Goal: Task Accomplishment & Management: Manage account settings

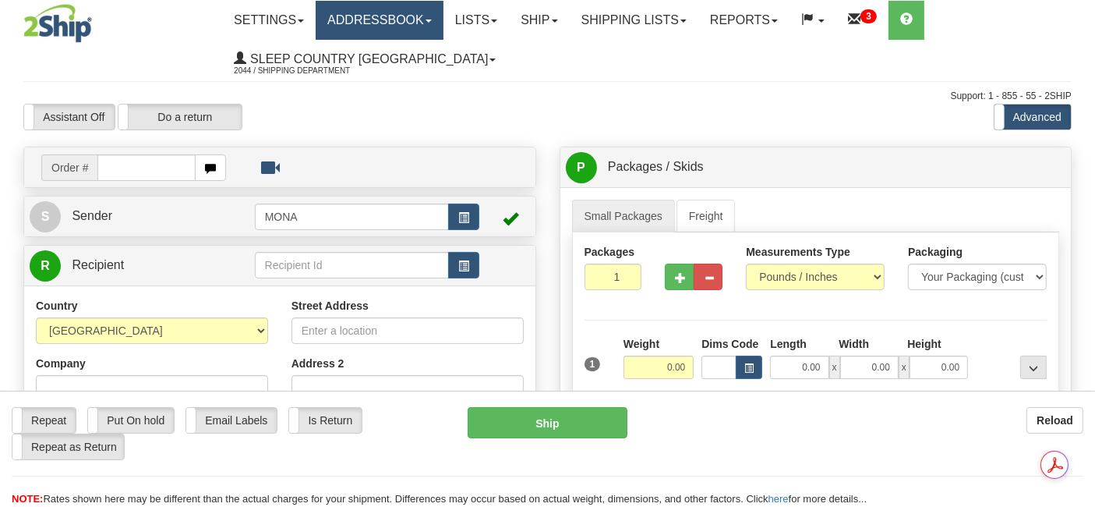
click at [396, 23] on link "Addressbook" at bounding box center [380, 20] width 128 height 39
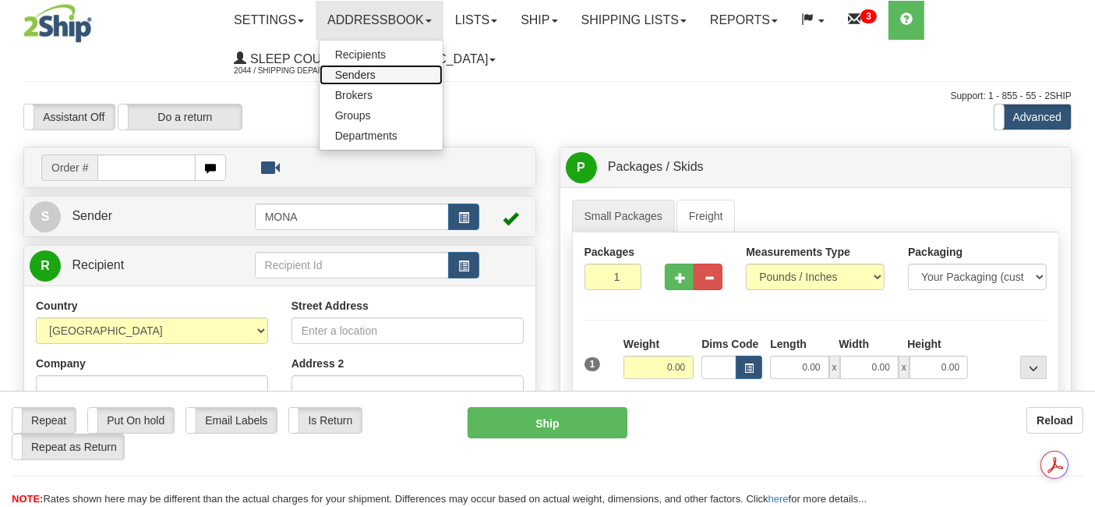
click at [384, 72] on link "Senders" at bounding box center [380, 75] width 123 height 20
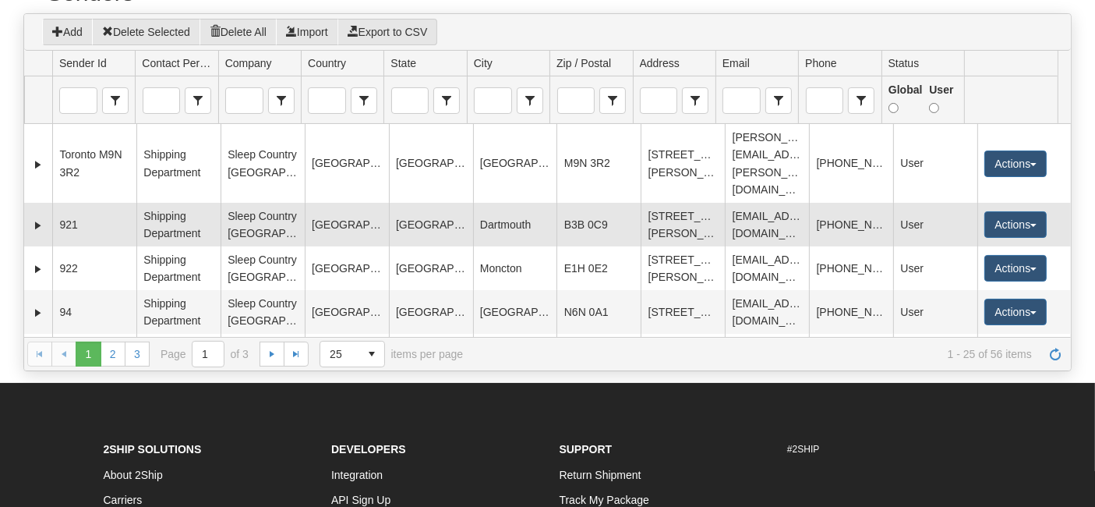
scroll to position [86, 0]
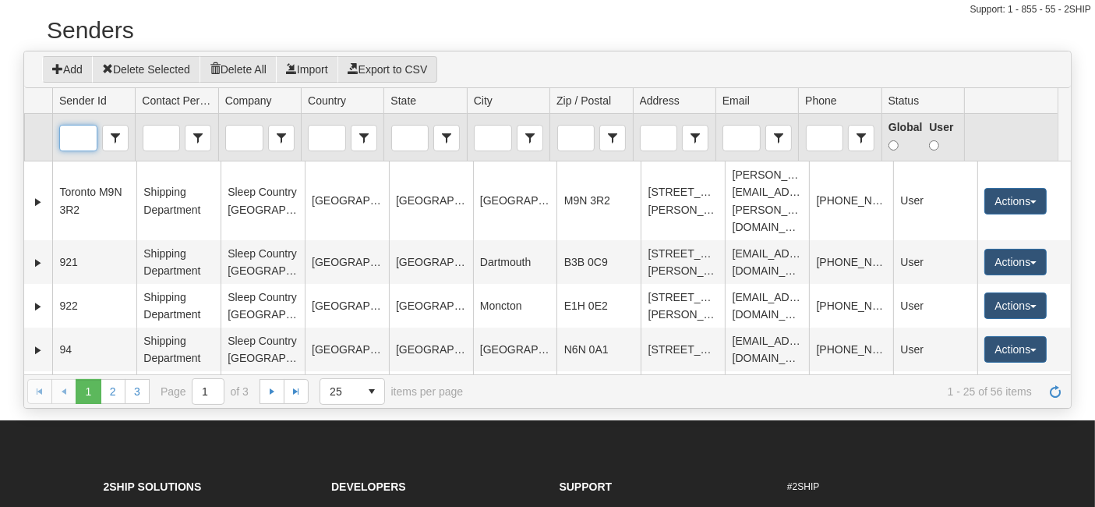
click at [76, 139] on input "Sender Id" at bounding box center [78, 137] width 37 height 25
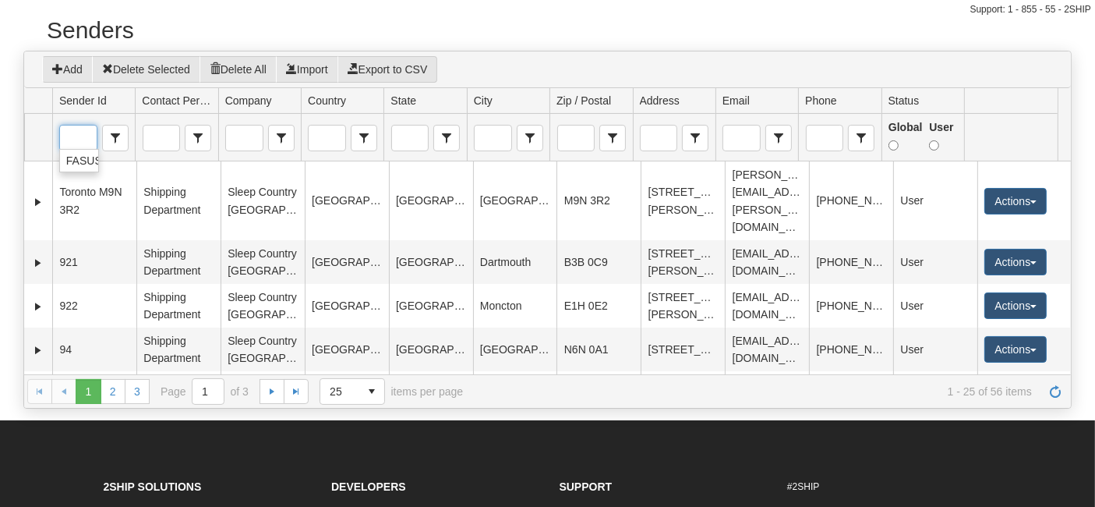
type input "FASUS"
click at [625, 52] on div "Add Delete Selected Delete All Import Export to CSV" at bounding box center [547, 69] width 1047 height 37
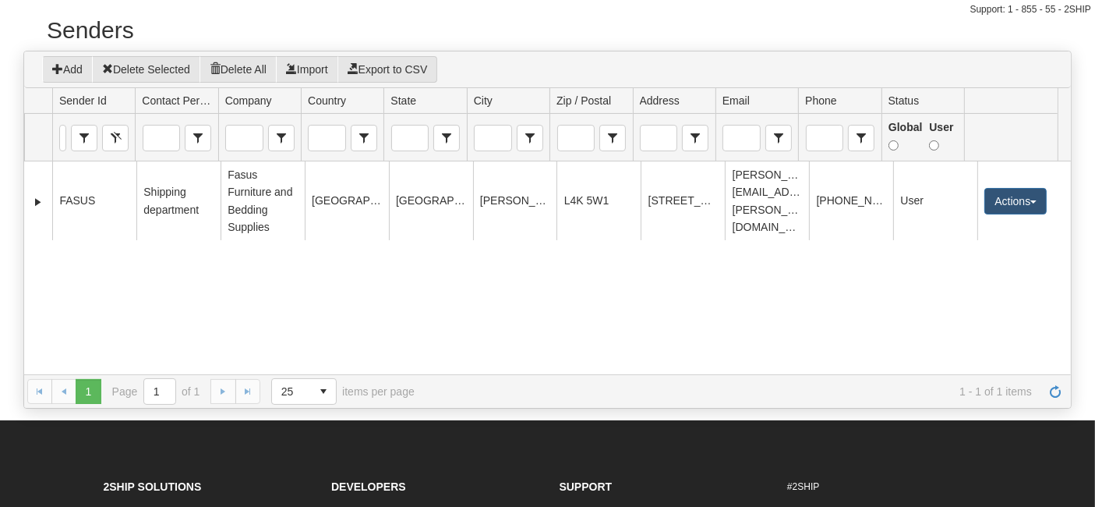
click at [79, 99] on span "Sender Id" at bounding box center [83, 101] width 48 height 16
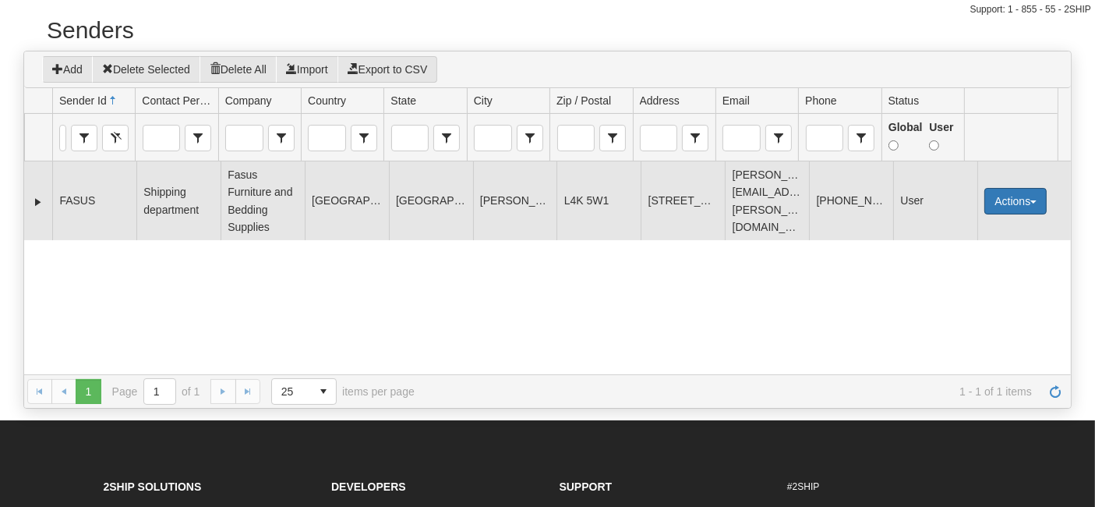
click at [1017, 197] on button "Actions" at bounding box center [1015, 201] width 62 height 26
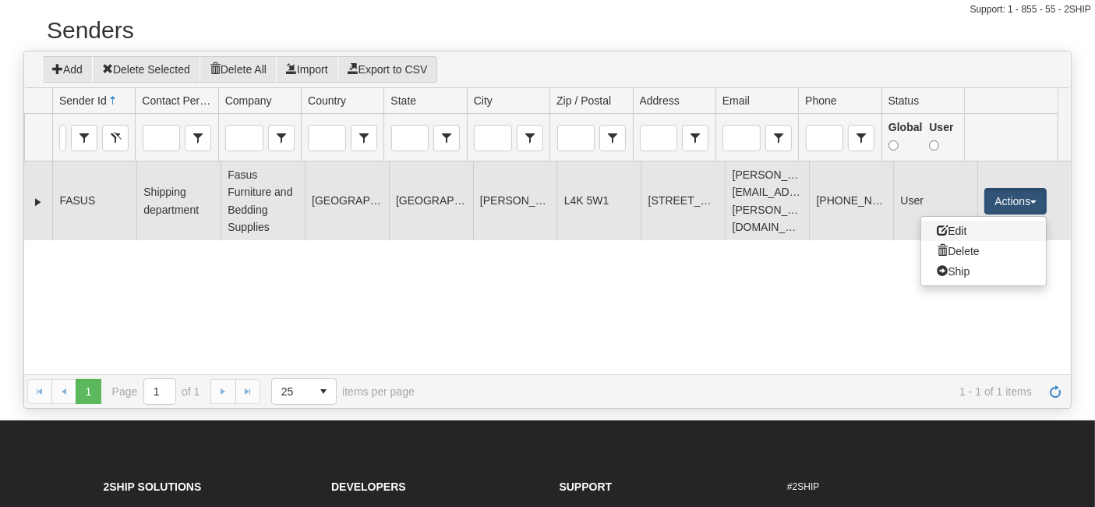
click at [948, 229] on link "Edit" at bounding box center [983, 231] width 125 height 20
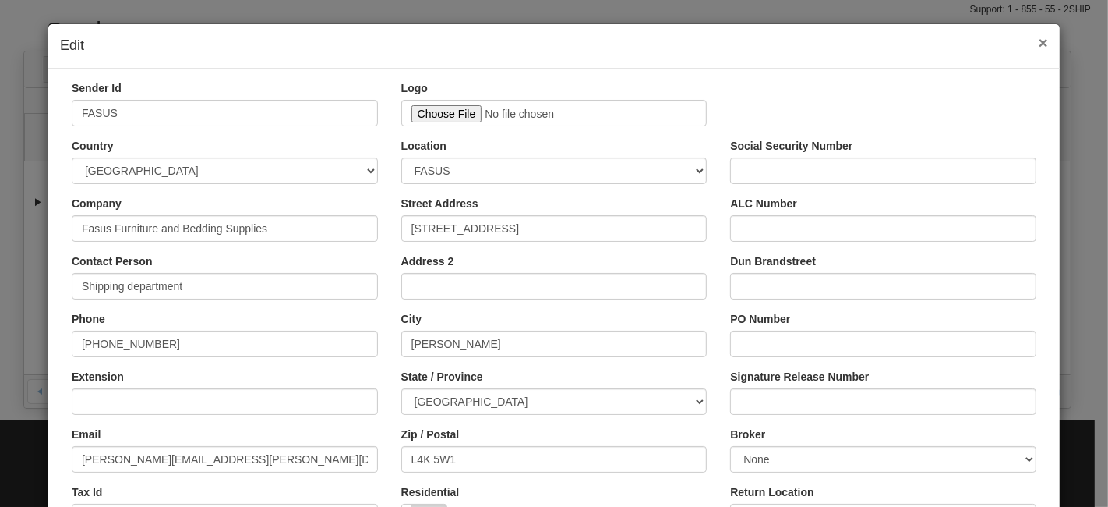
click at [1039, 40] on span "×" at bounding box center [1043, 43] width 9 height 18
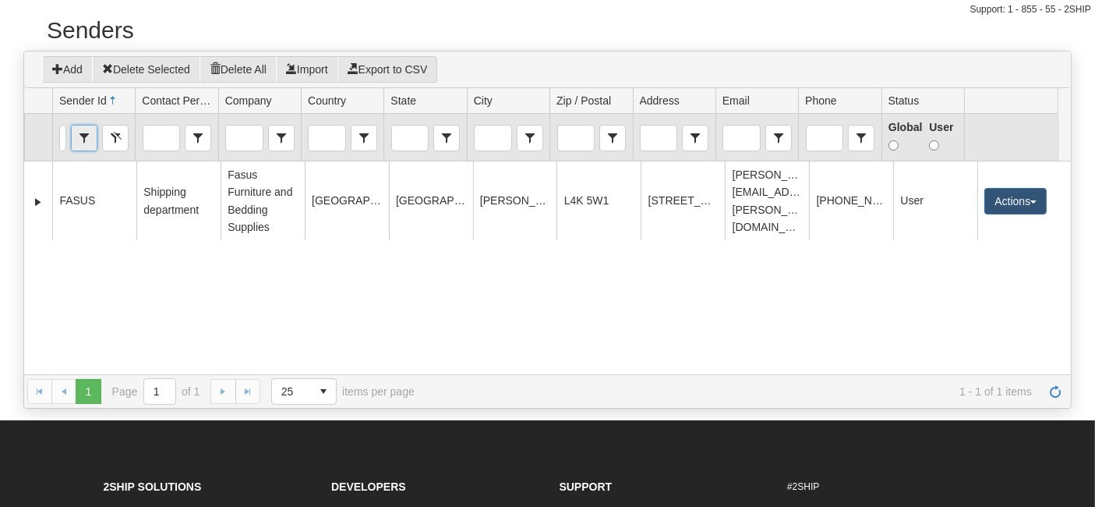
click at [87, 134] on span "select" at bounding box center [84, 137] width 25 height 25
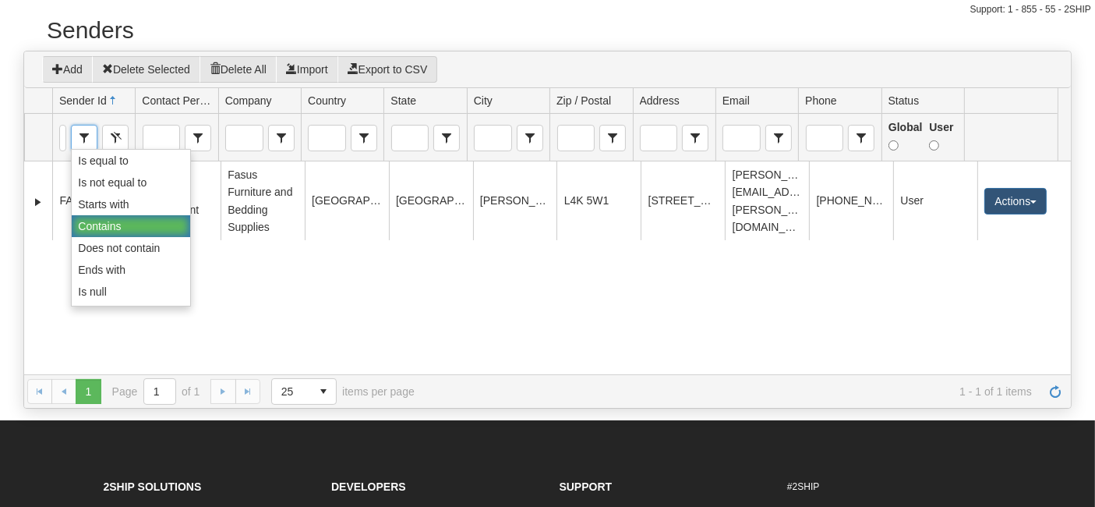
click at [277, 329] on div "210204 FASUS Shipping department Fasus Furniture and Bedding Supplies CANADA ON…" at bounding box center [547, 267] width 1047 height 213
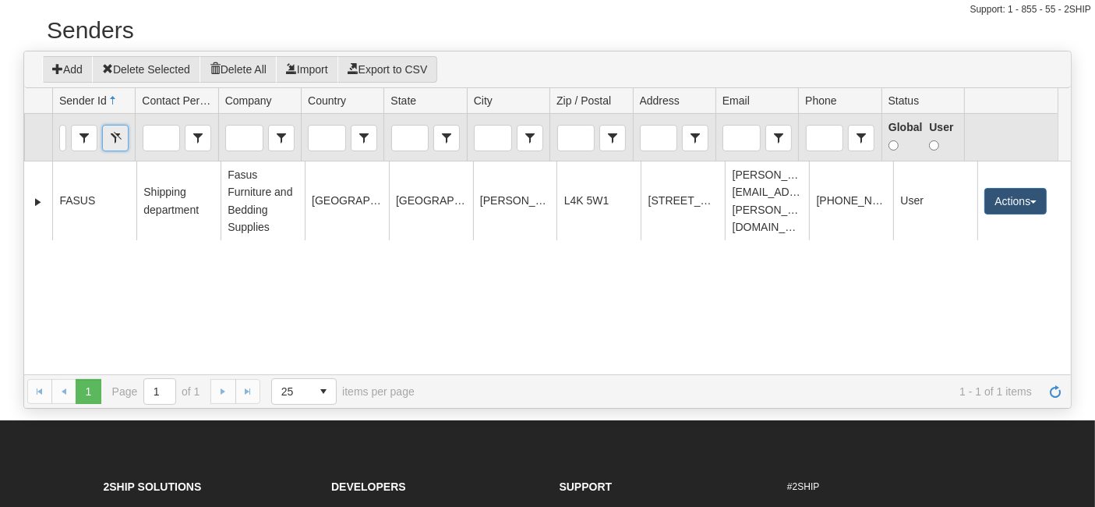
click at [117, 132] on button "Clear" at bounding box center [115, 138] width 26 height 26
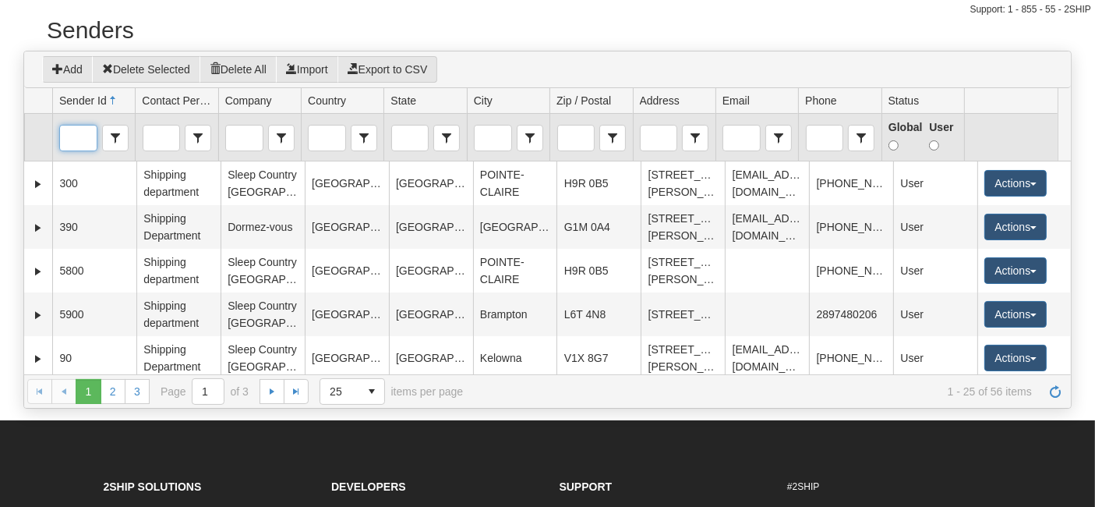
click at [67, 131] on input "Sender Id" at bounding box center [78, 137] width 37 height 25
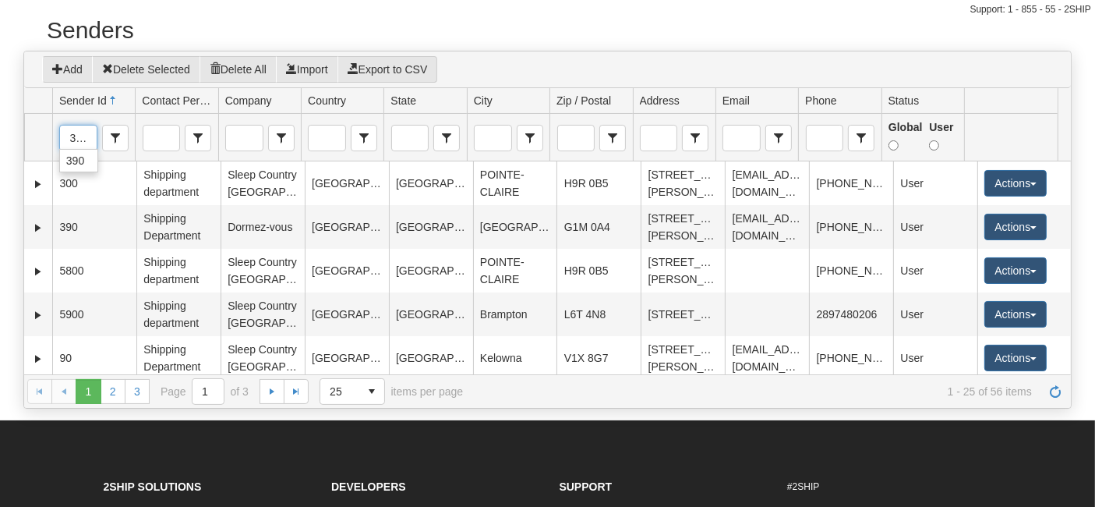
type input "390"
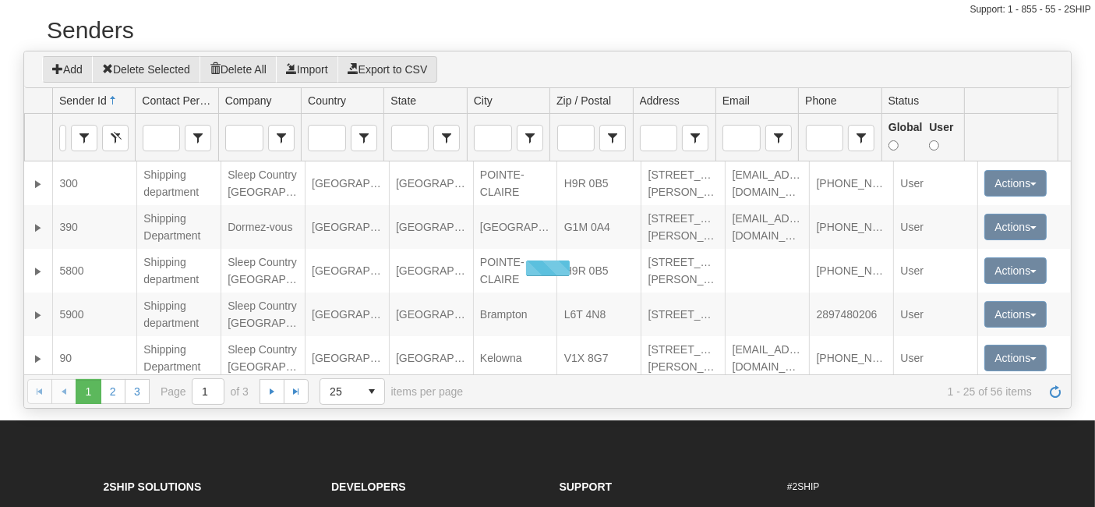
click at [588, 48] on div "Senders" at bounding box center [547, 34] width 1048 height 34
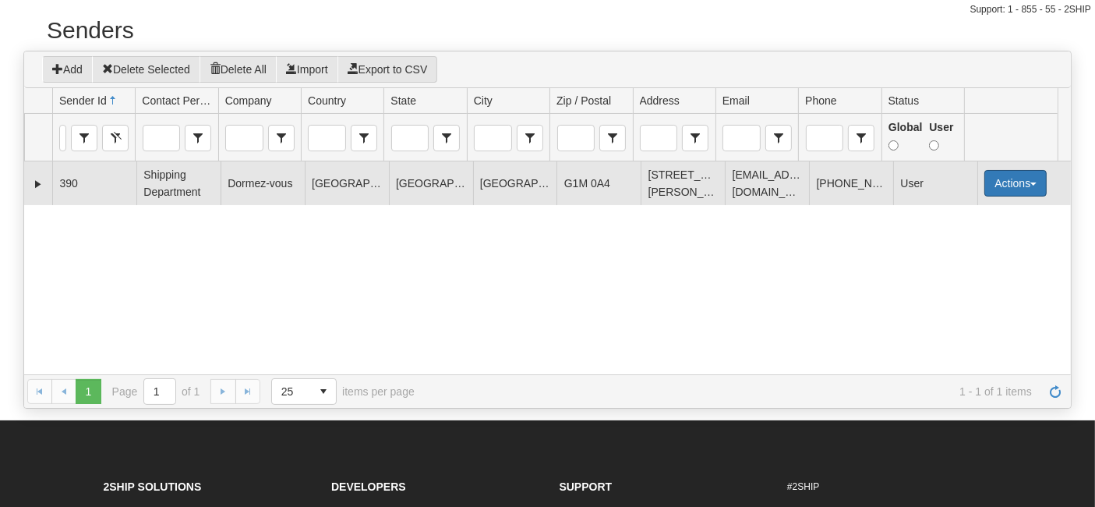
click at [988, 179] on button "Actions" at bounding box center [1015, 183] width 62 height 26
click at [941, 203] on link "Edit" at bounding box center [983, 213] width 125 height 20
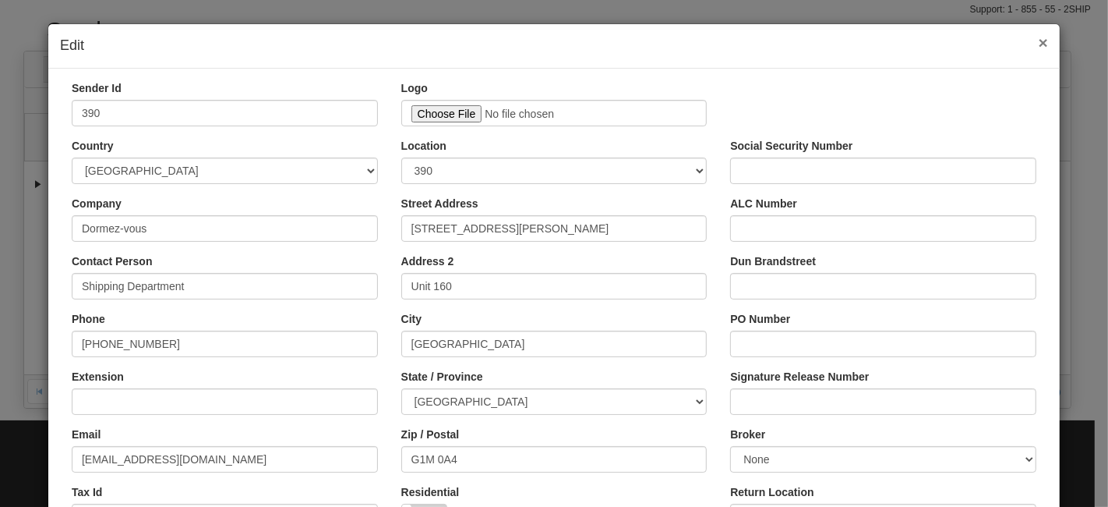
click at [1040, 45] on span "×" at bounding box center [1043, 43] width 9 height 18
